Goal: Task Accomplishment & Management: Manage account settings

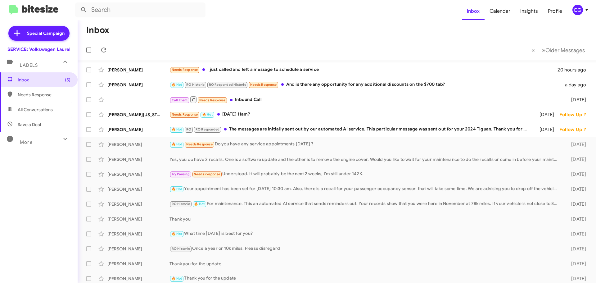
click at [579, 14] on div "CG" at bounding box center [578, 10] width 11 height 11
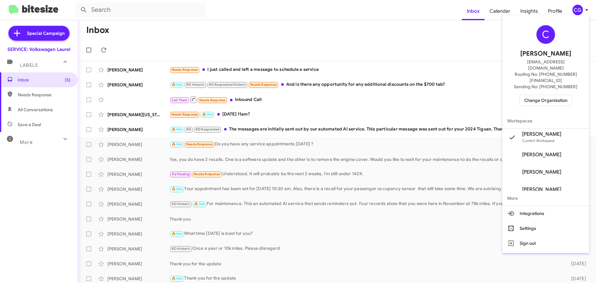
click at [552, 79] on div "C Carmen Gast cgast@ourismancars.com Routing No: +1 (301) 498-7400 Sending No: …" at bounding box center [546, 66] width 87 height 96
click at [557, 95] on span "Change Organization" at bounding box center [546, 100] width 43 height 11
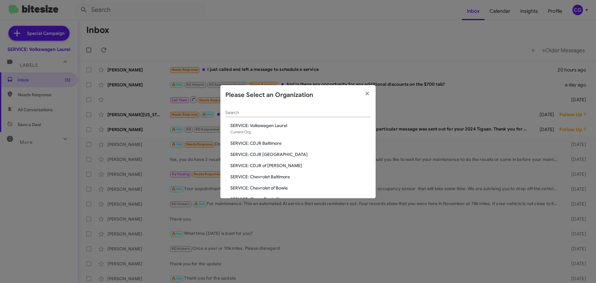
click at [265, 167] on span "SERVICE: CDJR of Bowie" at bounding box center [300, 165] width 140 height 6
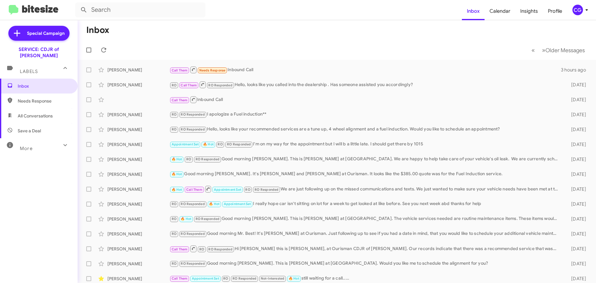
click at [580, 9] on div "CG" at bounding box center [578, 10] width 11 height 11
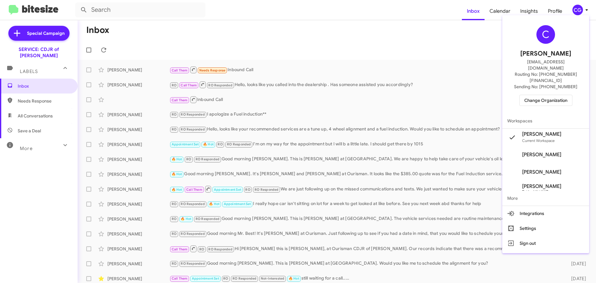
click at [554, 95] on span "Change Organization" at bounding box center [546, 100] width 43 height 11
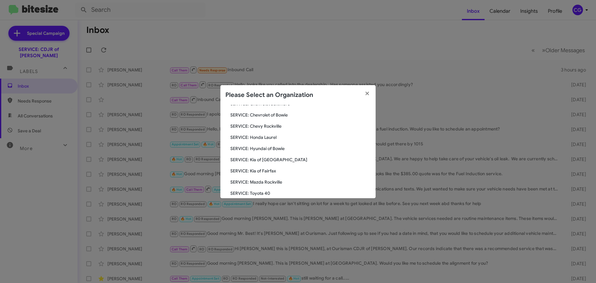
scroll to position [62, 0]
click at [281, 145] on span "SERVICE: Hyundai of Bowie" at bounding box center [300, 148] width 140 height 6
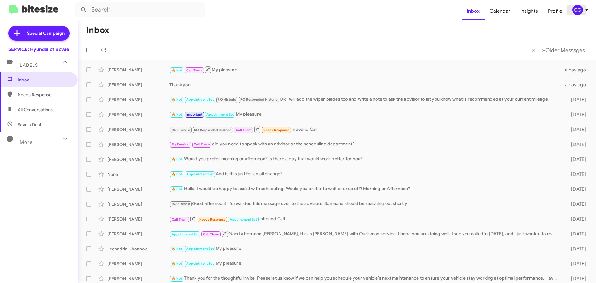
click at [576, 6] on div "CG" at bounding box center [578, 10] width 11 height 11
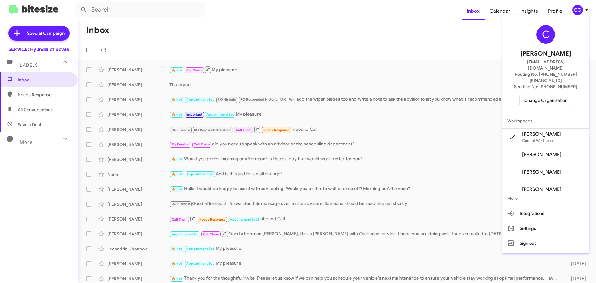
click at [552, 95] on span "Change Organization" at bounding box center [546, 100] width 43 height 11
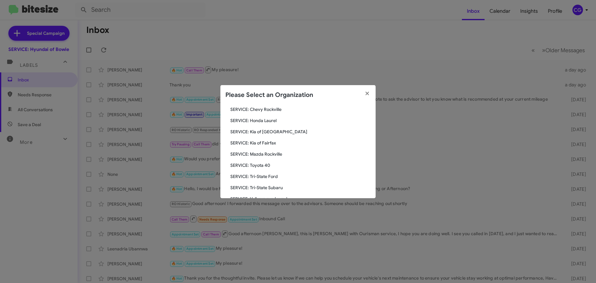
scroll to position [115, 0]
click at [265, 140] on span "SERVICE: Toyota 40" at bounding box center [300, 140] width 140 height 6
